Goal: Entertainment & Leisure: Consume media (video, audio)

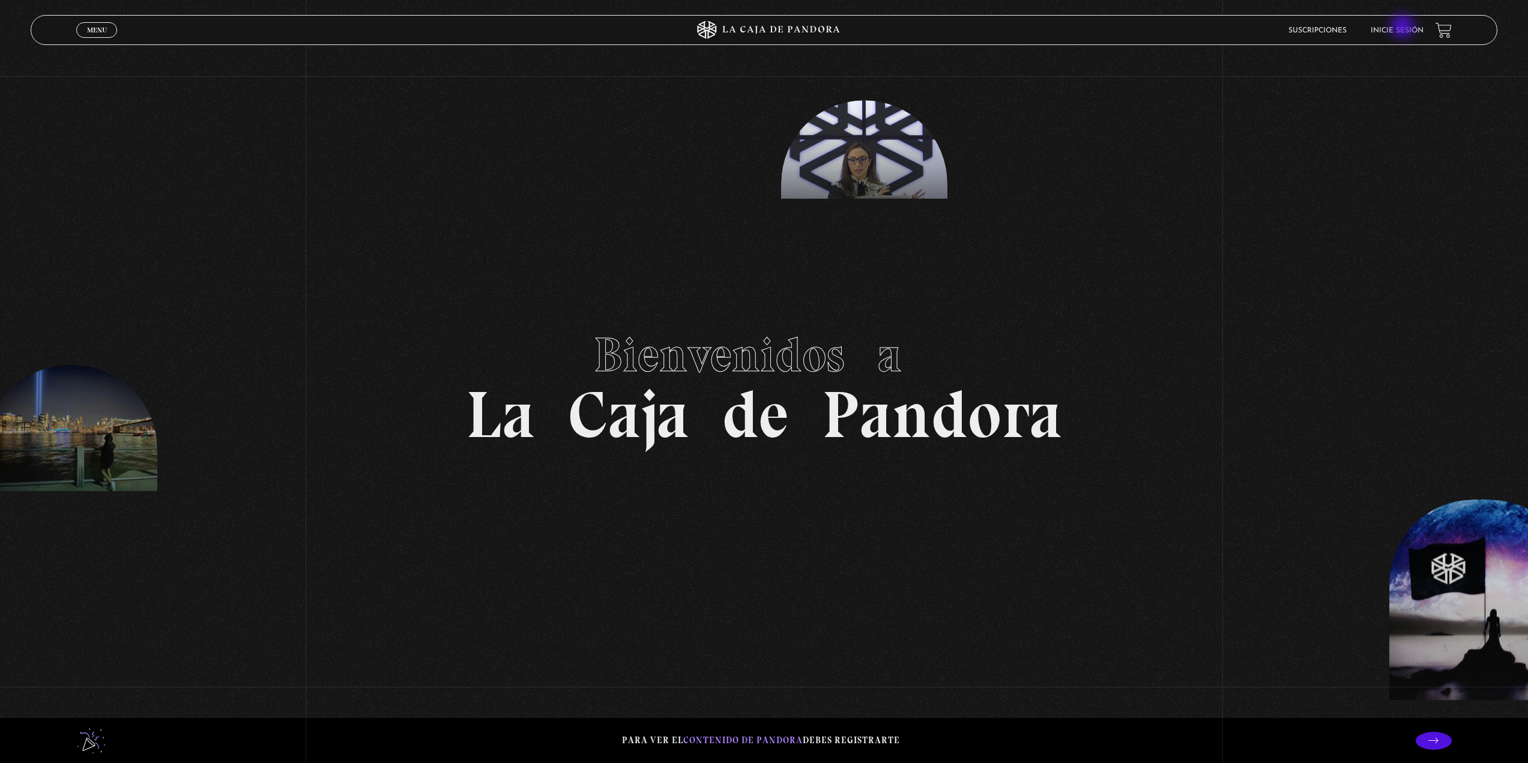
click at [1404, 28] on link "Inicie sesión" at bounding box center [1397, 30] width 53 height 7
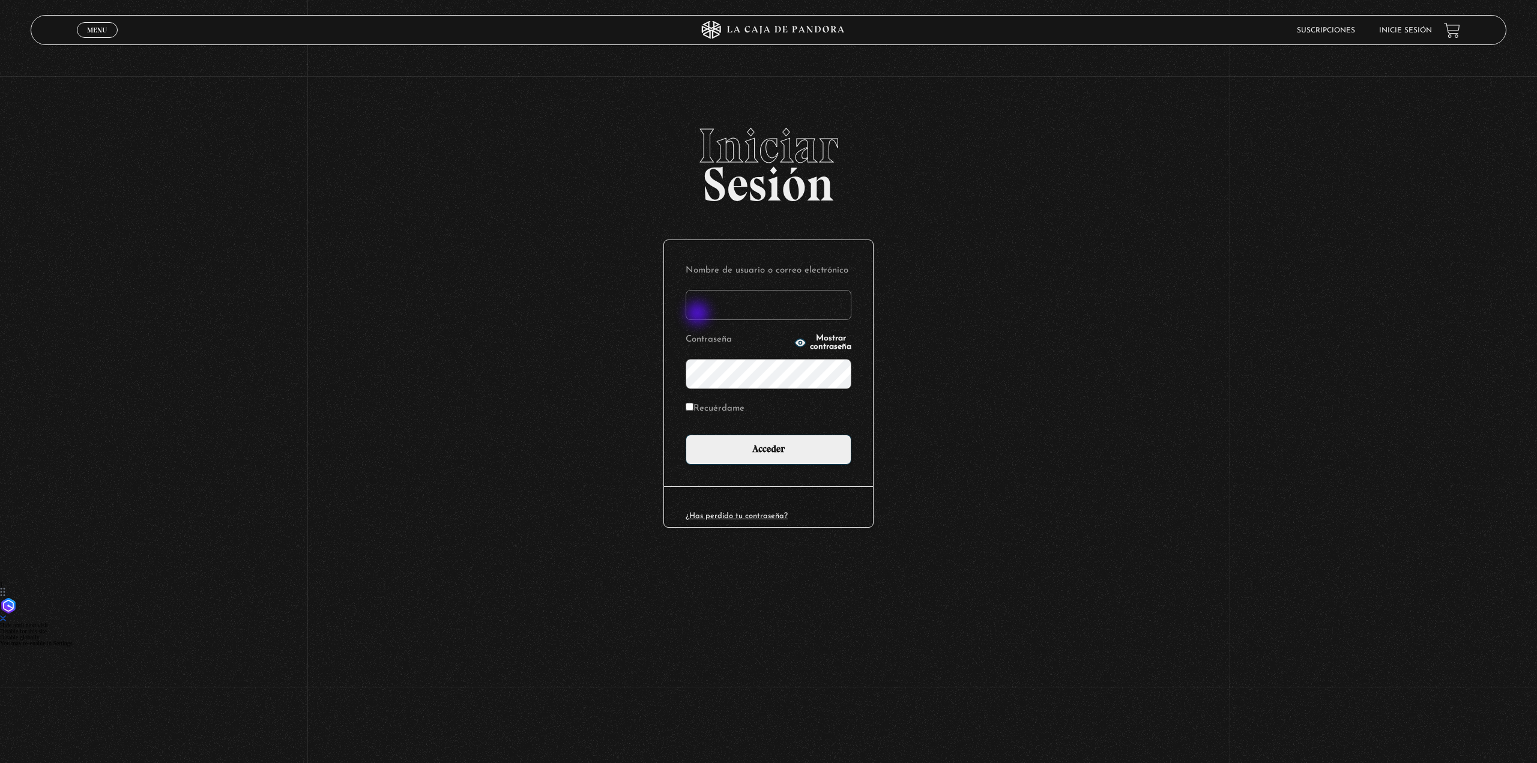
click at [699, 315] on input "Nombre de usuario o correo electrónico" at bounding box center [769, 305] width 166 height 30
type input "paukitty09@gmail.com"
click at [686, 435] on input "Acceder" at bounding box center [769, 450] width 166 height 30
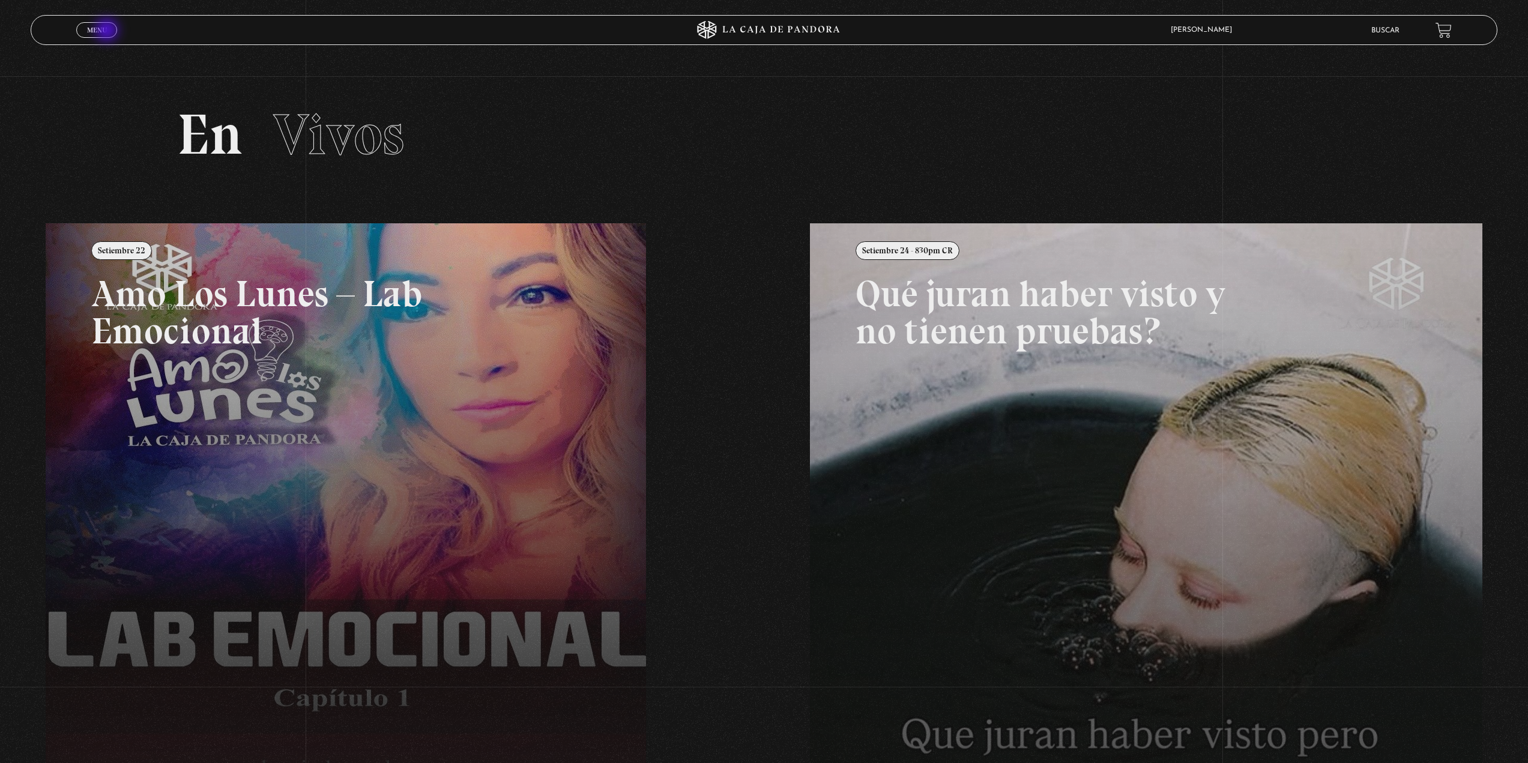
click at [108, 31] on link "Menu Cerrar" at bounding box center [96, 30] width 41 height 16
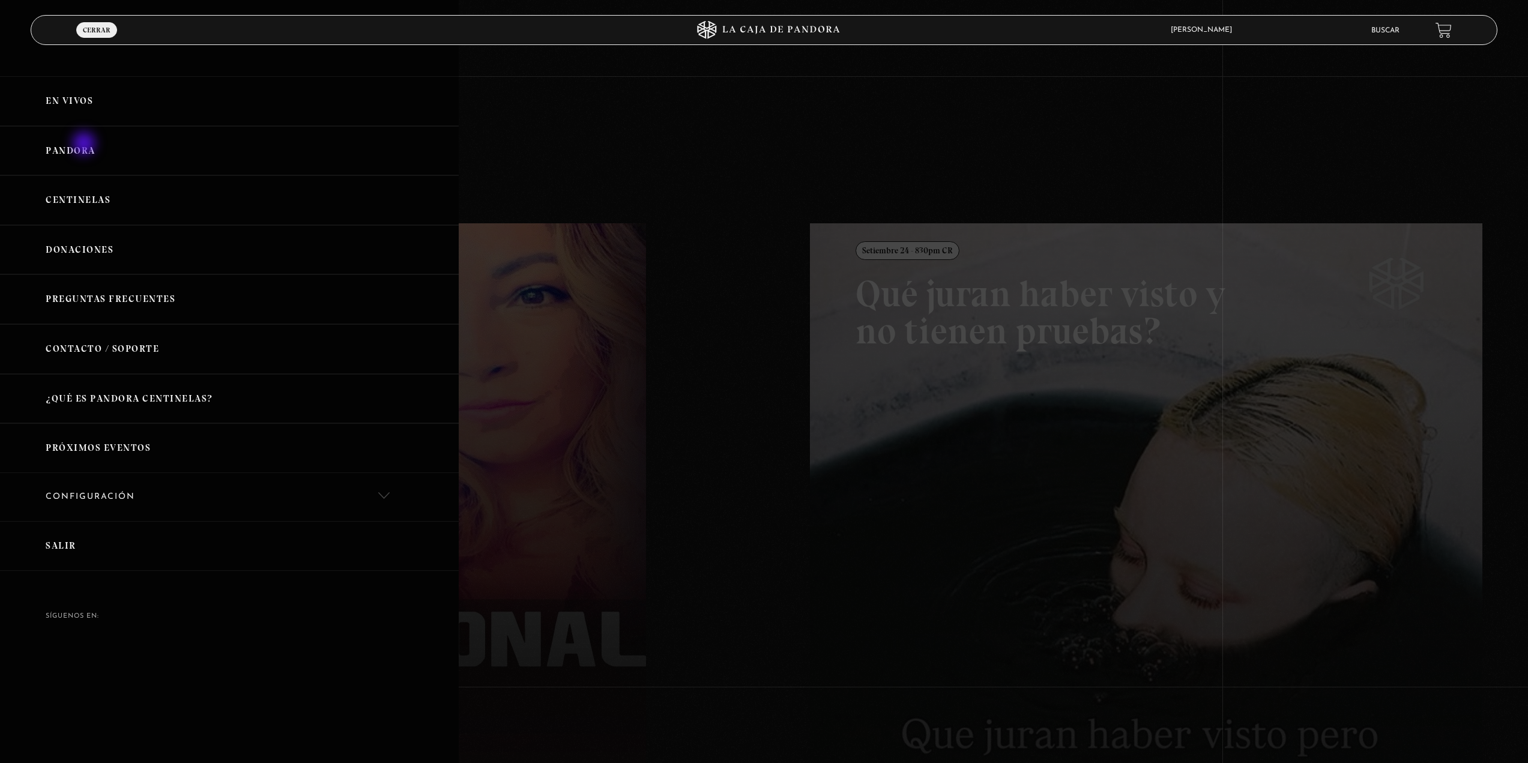
click at [85, 145] on link "Pandora" at bounding box center [229, 151] width 459 height 50
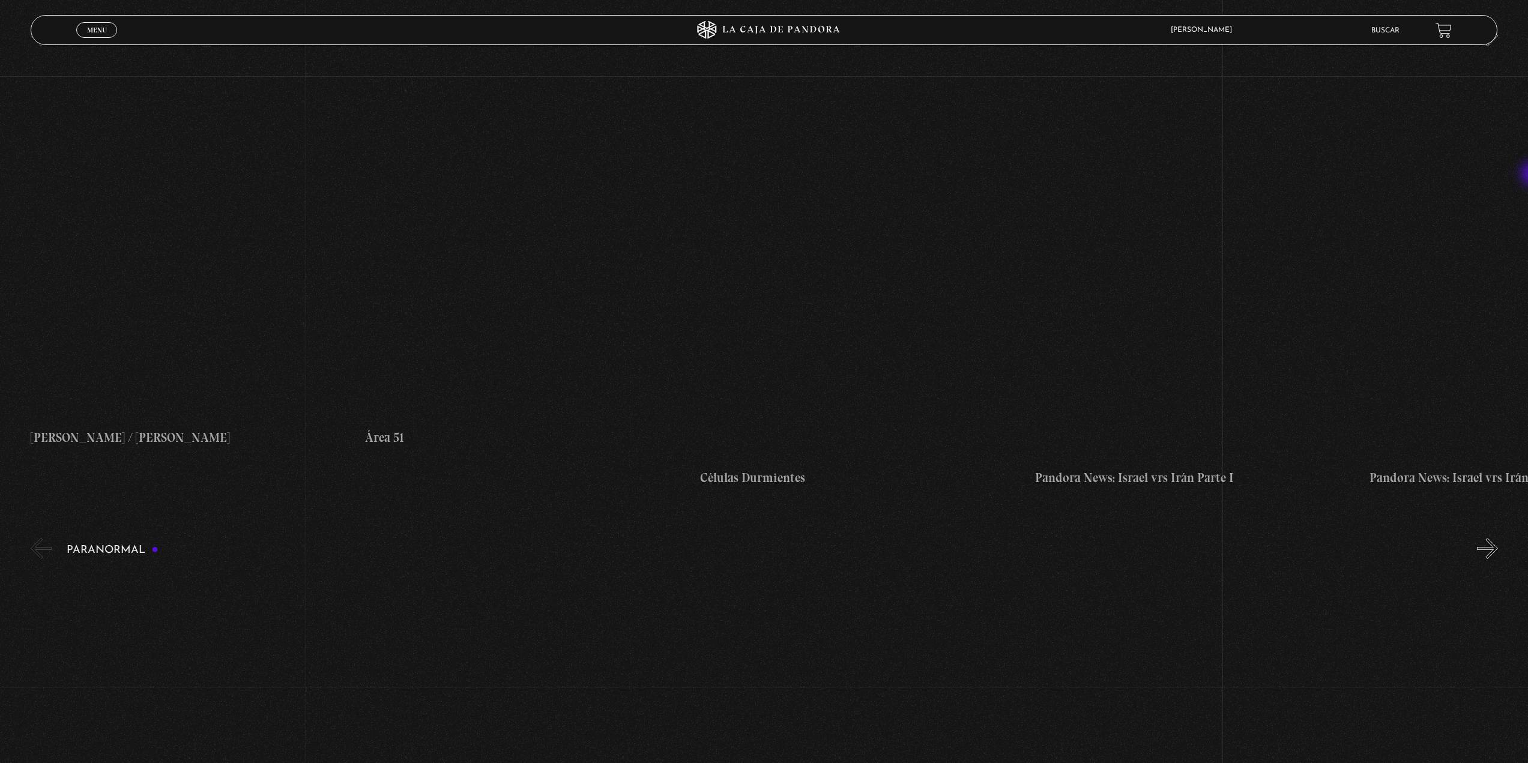
scroll to position [1198, 0]
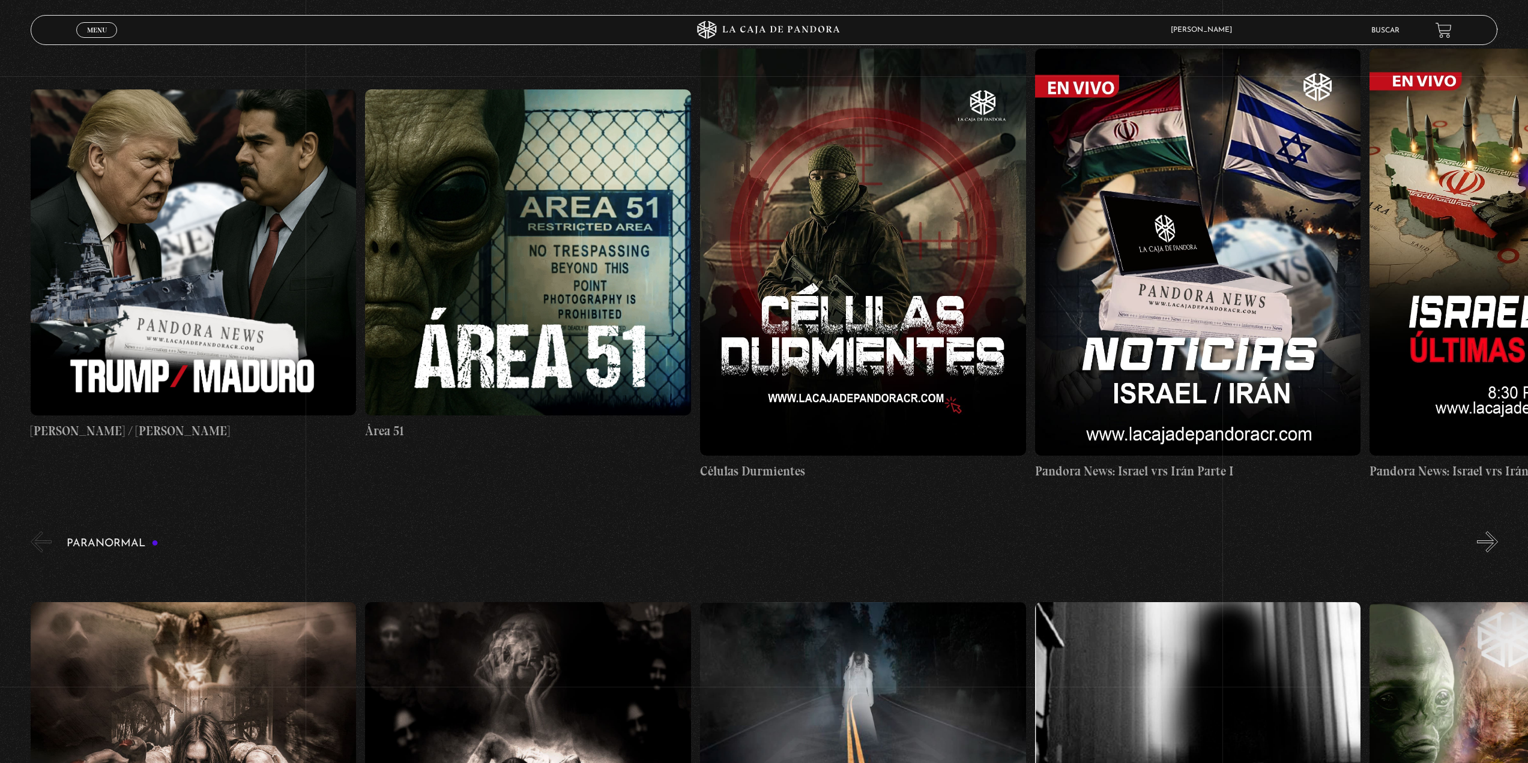
drag, startPoint x: 1532, startPoint y: 70, endPoint x: 1534, endPoint y: 177, distance: 106.3
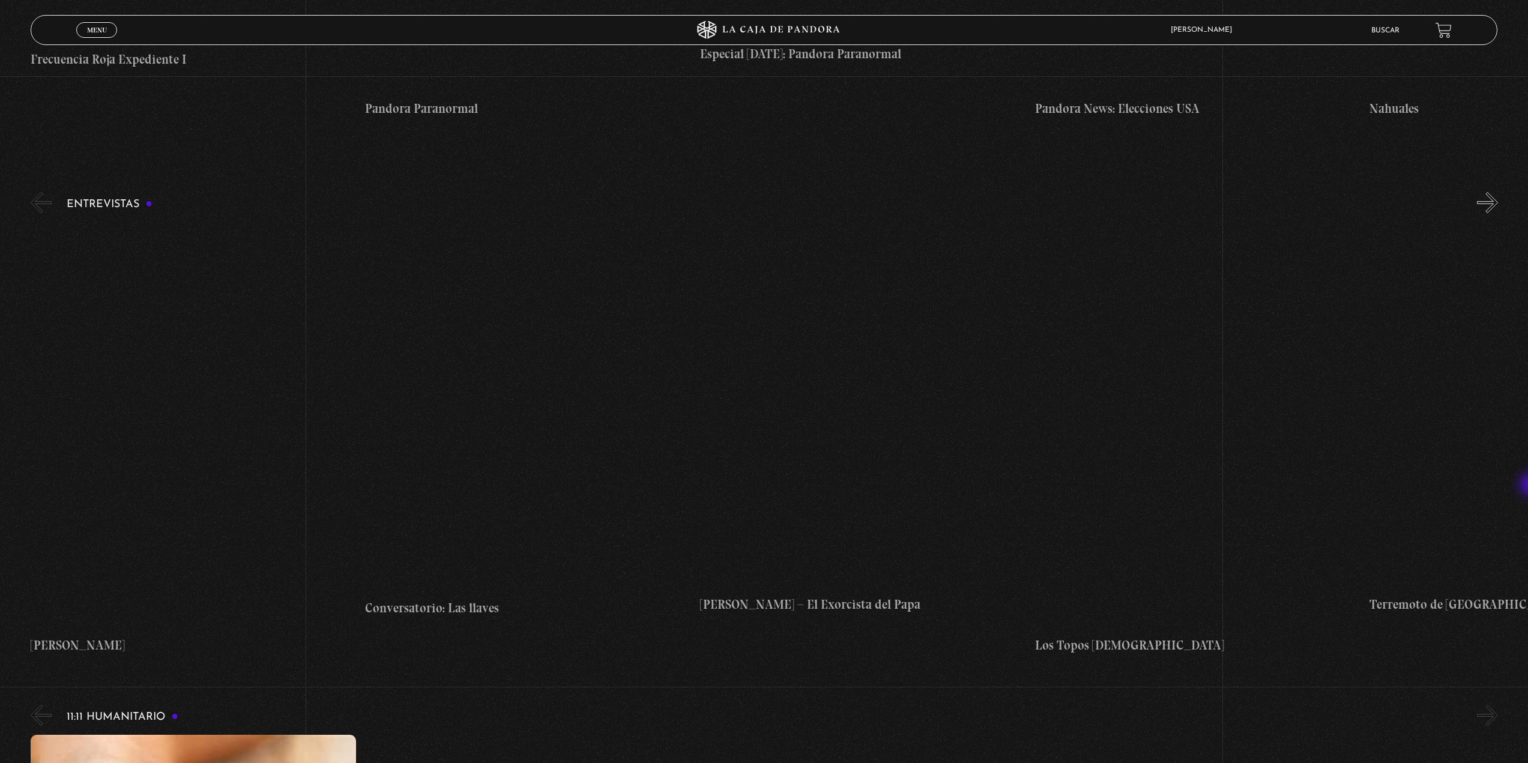
scroll to position [6632, 0]
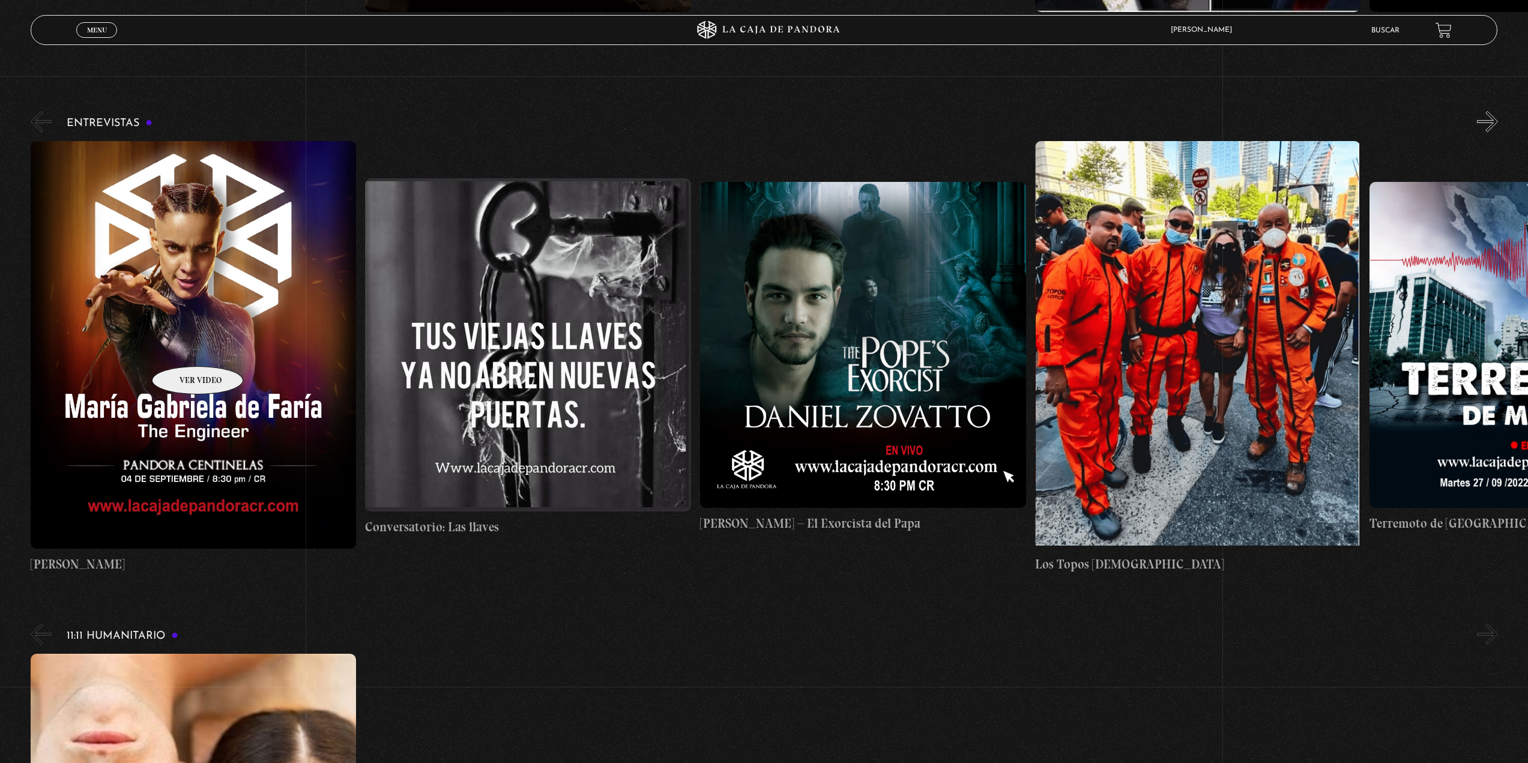
click at [182, 348] on figure at bounding box center [194, 344] width 326 height 407
click at [226, 319] on figure at bounding box center [194, 344] width 326 height 407
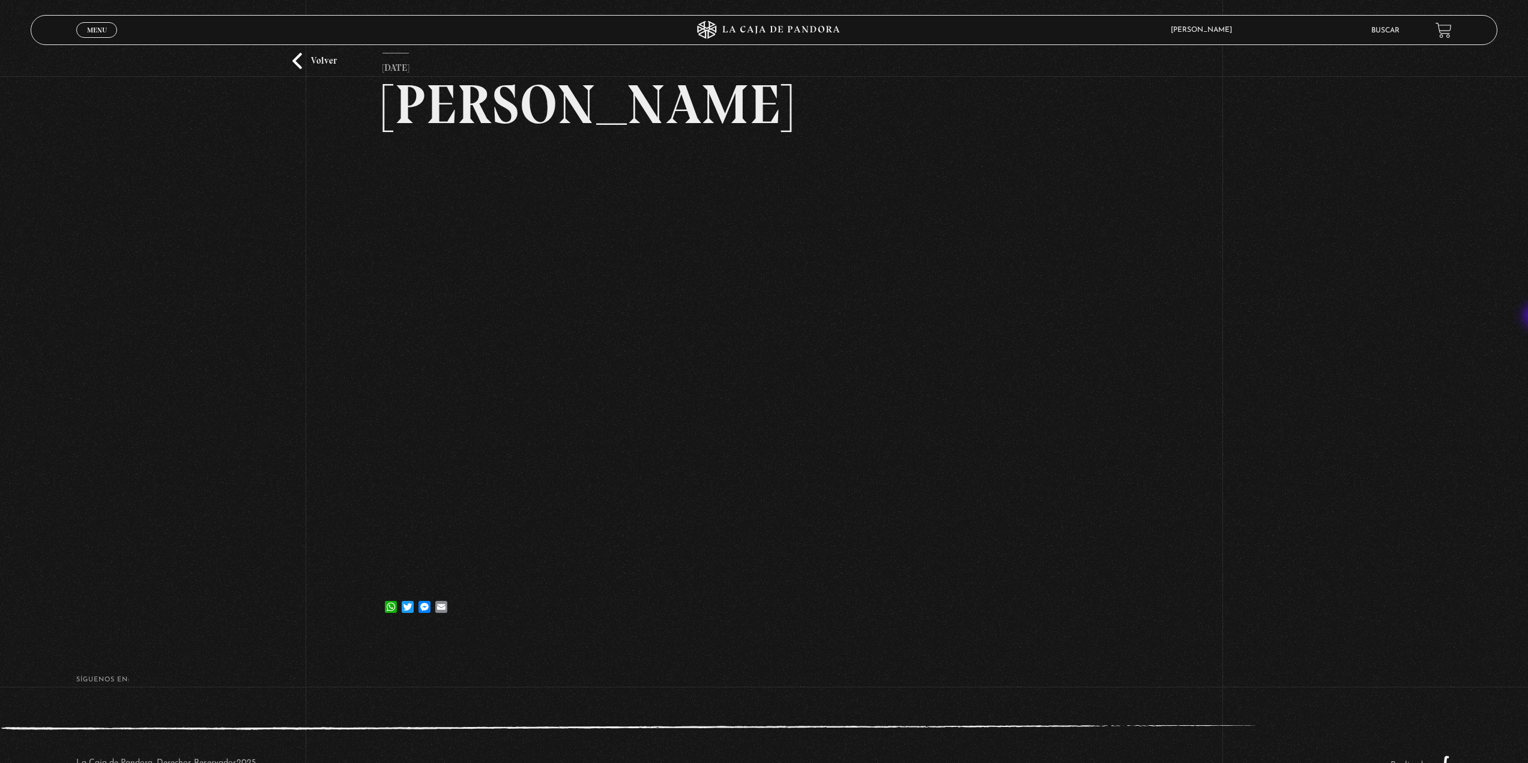
scroll to position [98, 0]
